Goal: Obtain resource: Download file/media

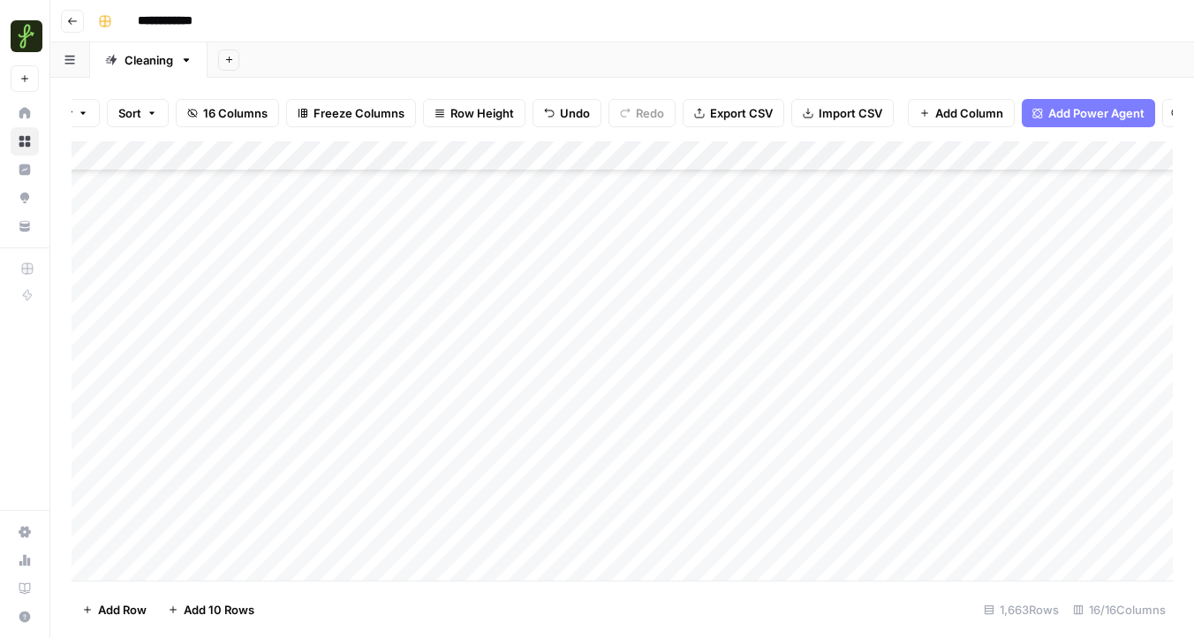
scroll to position [49556, 0]
click at [746, 108] on span "Export CSV" at bounding box center [741, 113] width 63 height 18
click at [939, 153] on div "Add Column" at bounding box center [622, 360] width 1101 height 439
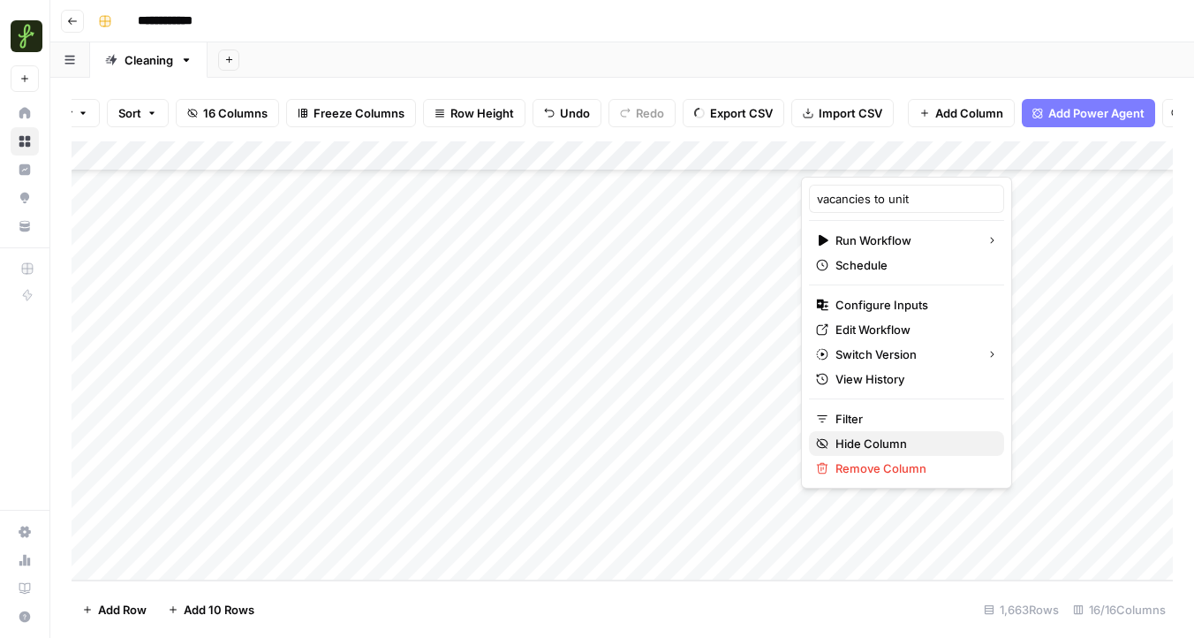
click at [857, 442] on span "Hide Column" at bounding box center [912, 444] width 155 height 18
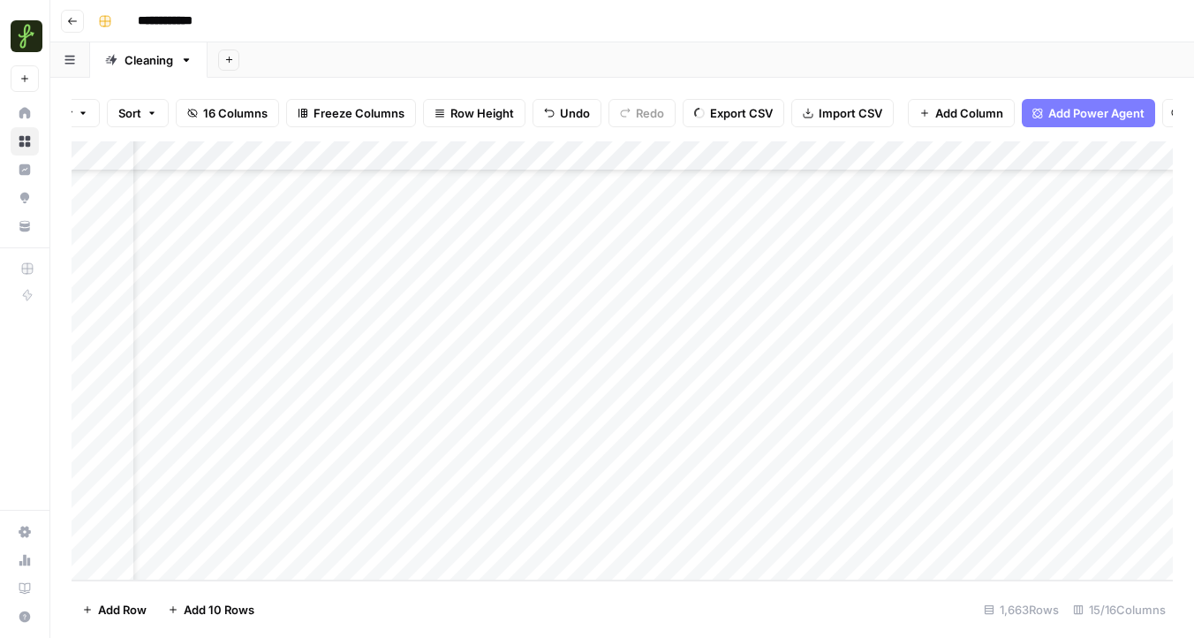
scroll to position [49556, 89]
click at [1051, 157] on div "Add Column" at bounding box center [622, 360] width 1101 height 439
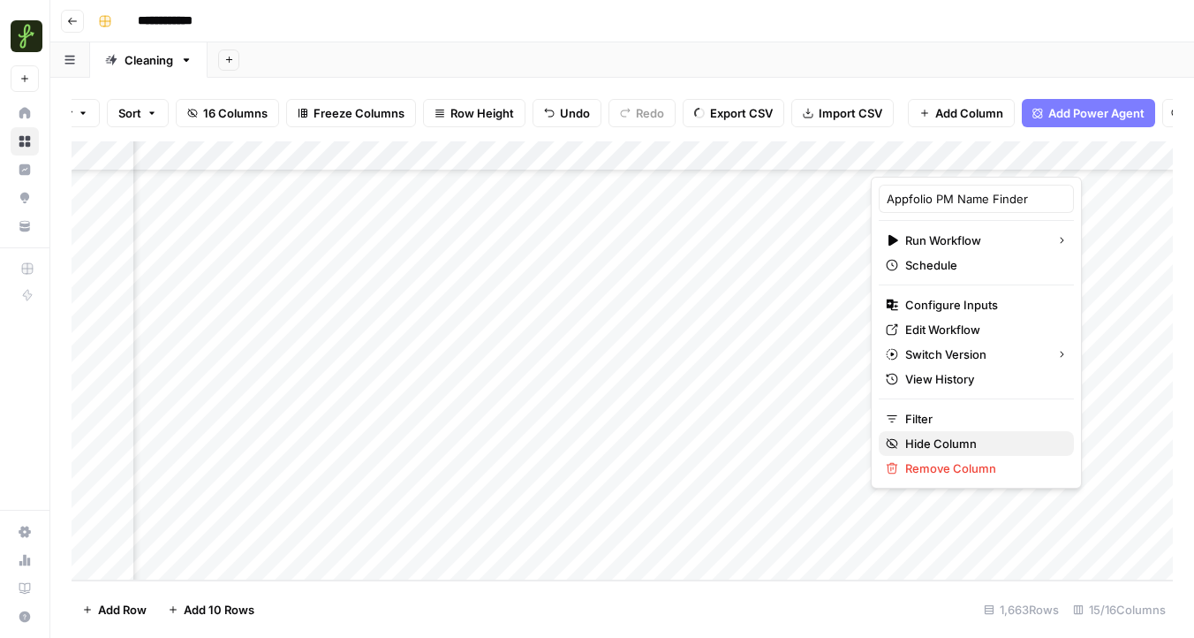
click at [934, 436] on span "Hide Column" at bounding box center [982, 444] width 155 height 18
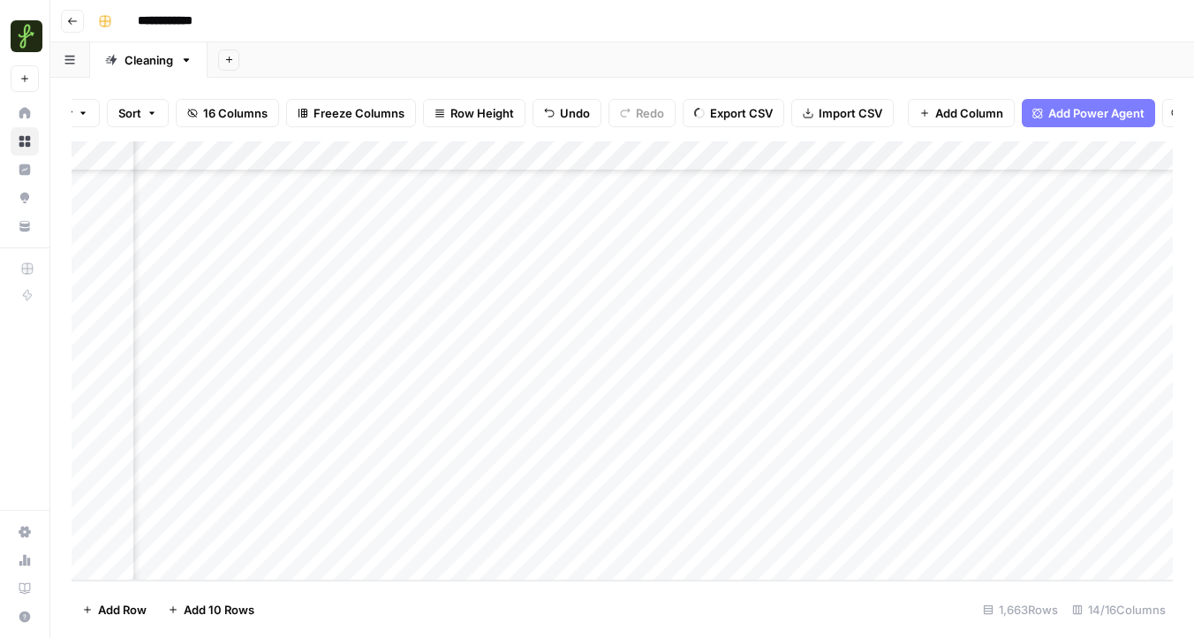
scroll to position [49556, 590]
click at [680, 155] on div "Add Column" at bounding box center [622, 360] width 1101 height 439
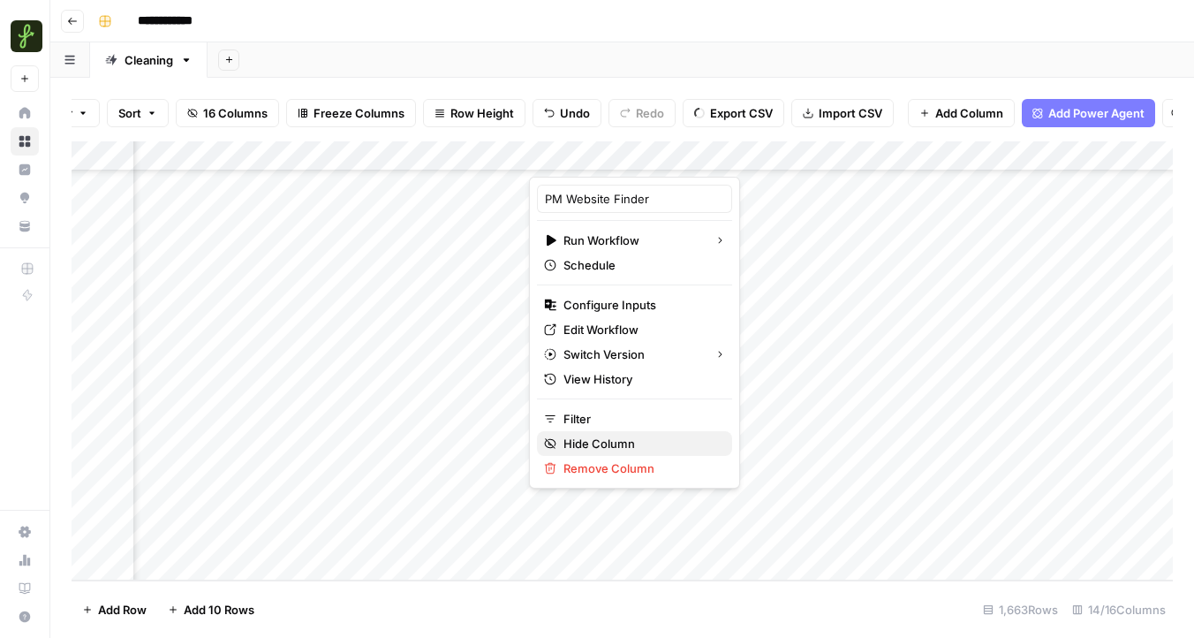
click at [600, 442] on span "Hide Column" at bounding box center [640, 444] width 155 height 18
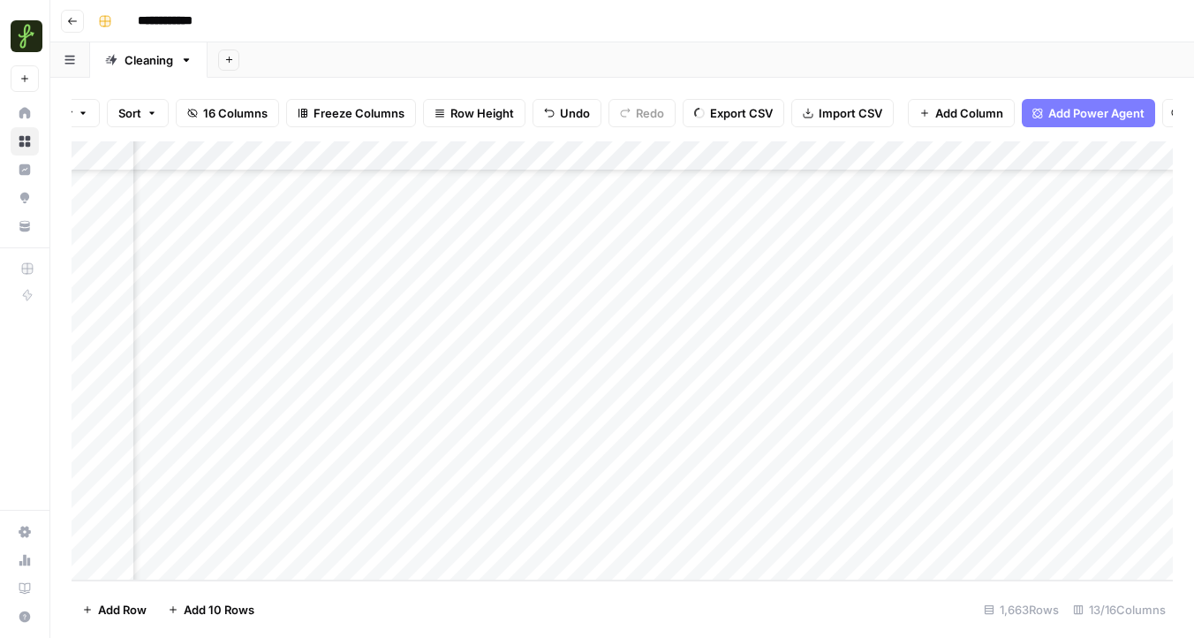
scroll to position [49556, 629]
click at [799, 162] on div "Add Column" at bounding box center [622, 360] width 1101 height 439
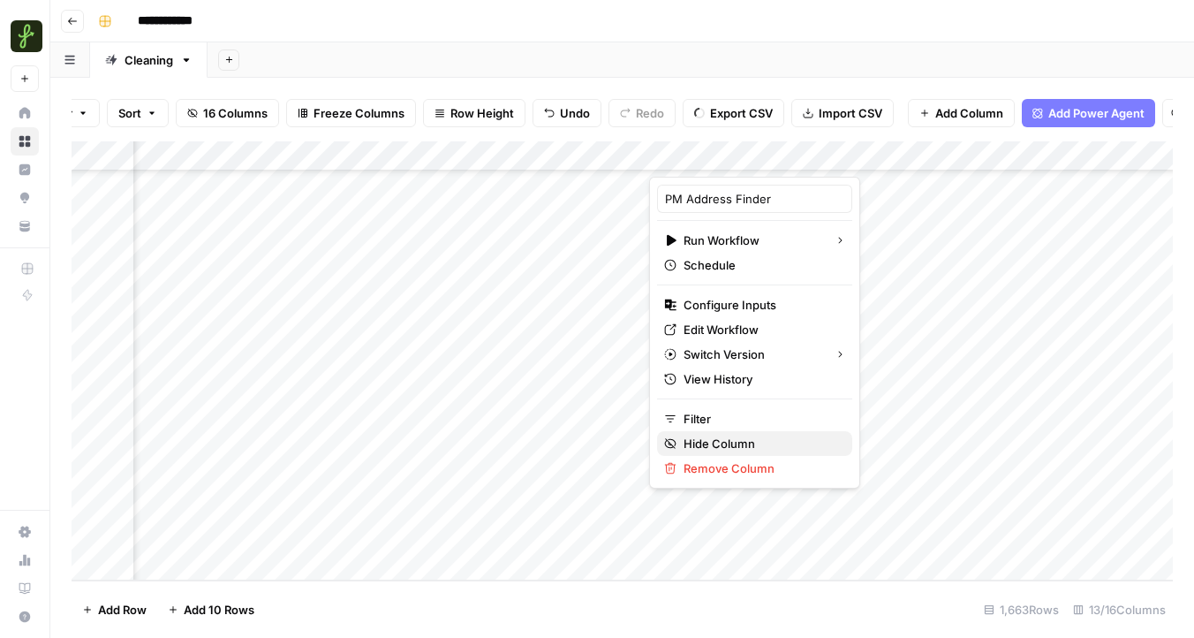
click at [712, 442] on span "Hide Column" at bounding box center [761, 444] width 155 height 18
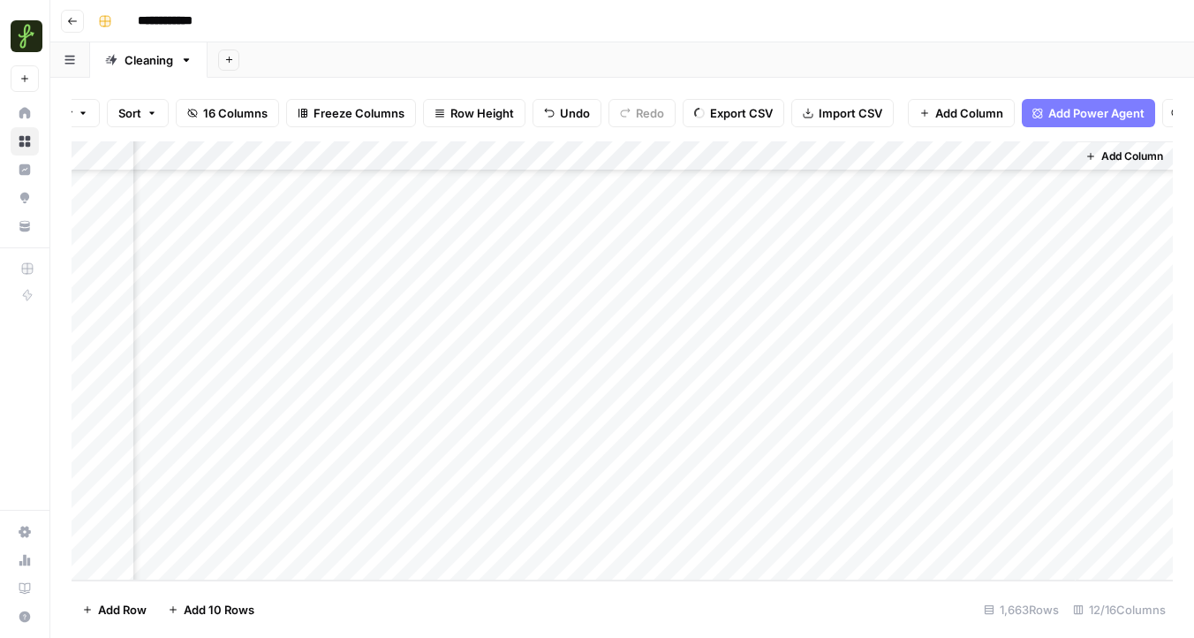
scroll to position [49556, 1138]
click at [917, 162] on div "Add Column" at bounding box center [622, 360] width 1101 height 439
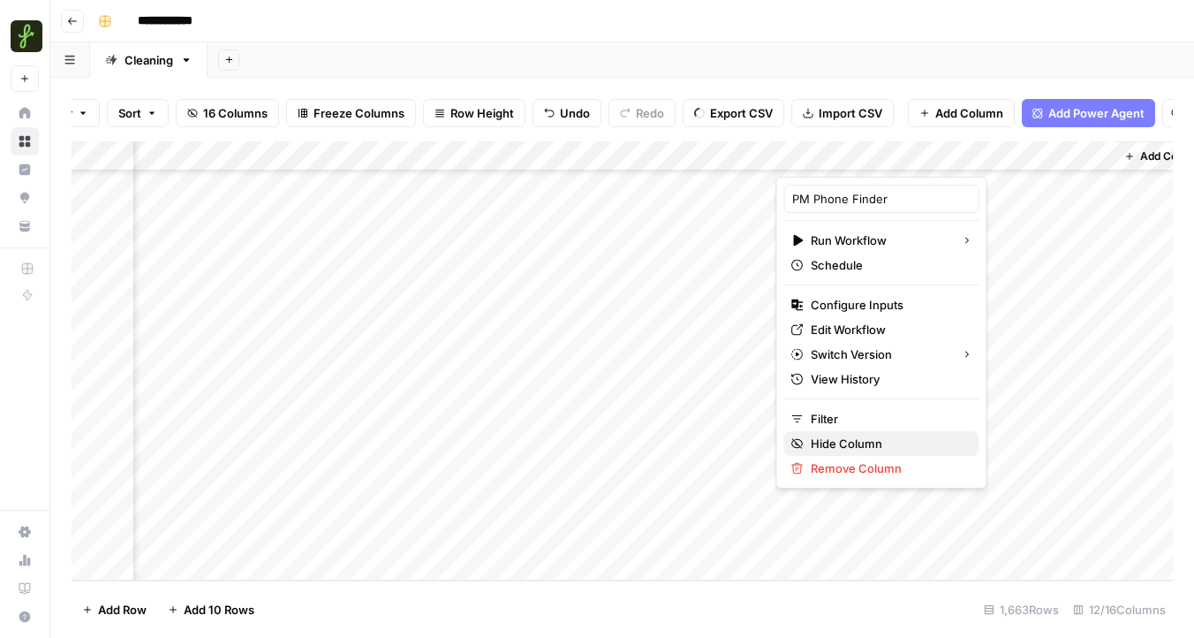
click at [848, 444] on span "Hide Column" at bounding box center [888, 444] width 155 height 18
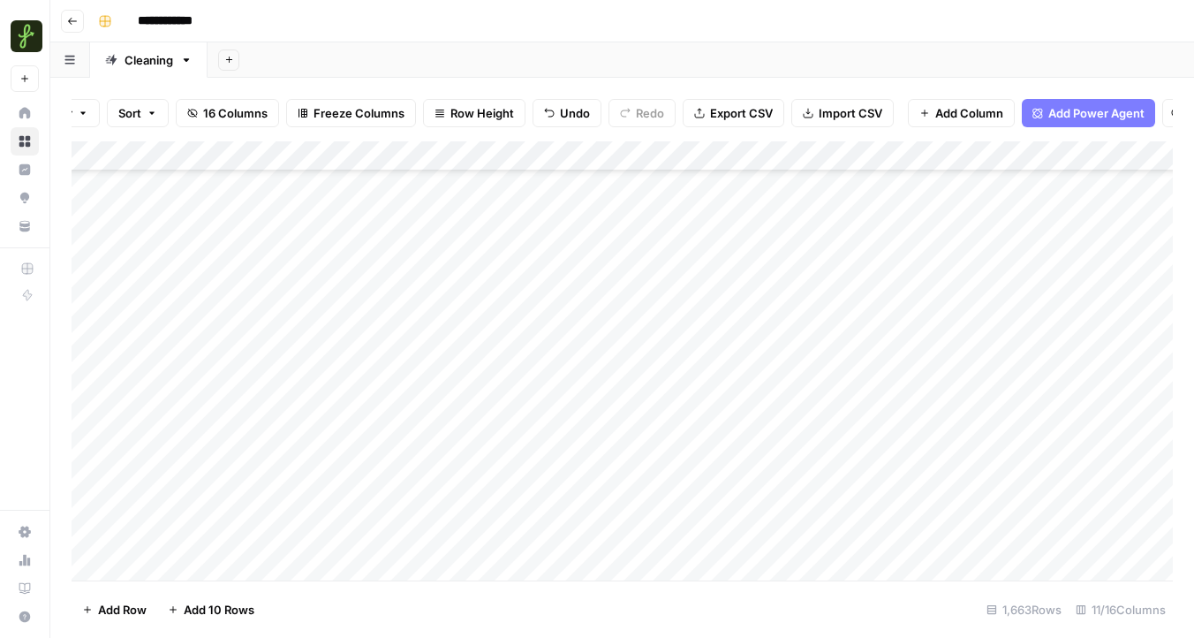
scroll to position [49407, 0]
click at [729, 116] on span "Export CSV" at bounding box center [741, 113] width 63 height 18
